Goal: Transaction & Acquisition: Purchase product/service

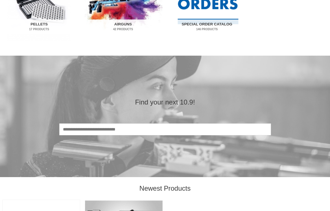
scroll to position [433, 0]
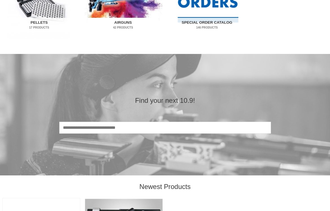
click at [129, 26] on mark "42 Products" at bounding box center [123, 27] width 71 height 4
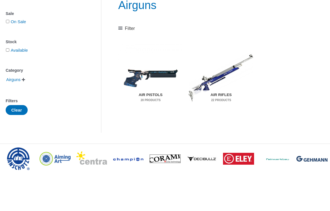
scroll to position [91, 0]
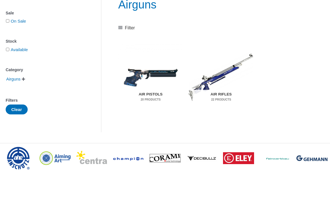
click at [138, 97] on mark "20 Products" at bounding box center [150, 99] width 57 height 4
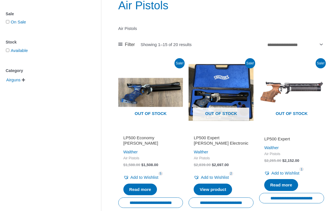
scroll to position [93, 0]
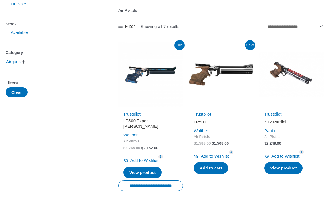
scroll to position [106, 0]
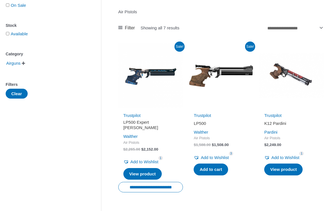
click at [226, 70] on img at bounding box center [221, 75] width 65 height 65
